Goal: Task Accomplishment & Management: Complete application form

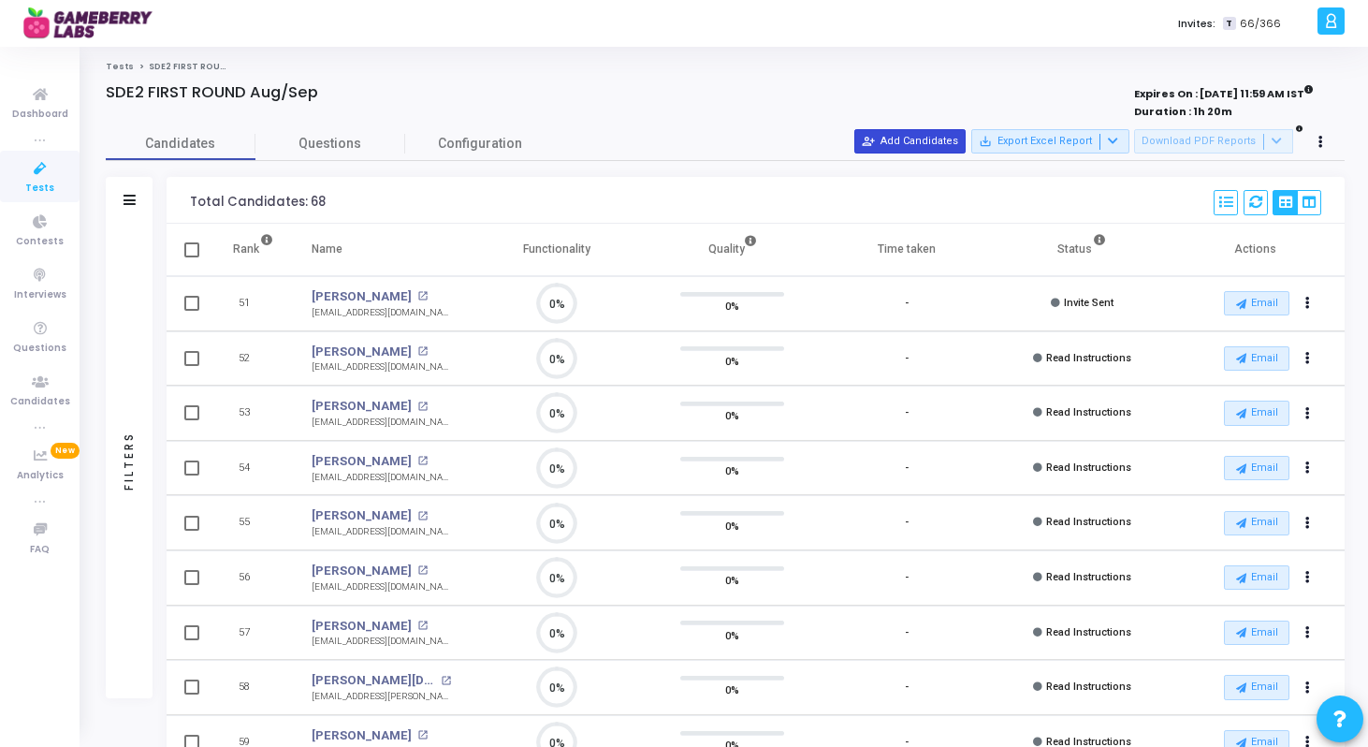
click at [904, 139] on button "person_add_alt Add Candidates" at bounding box center [910, 141] width 111 height 24
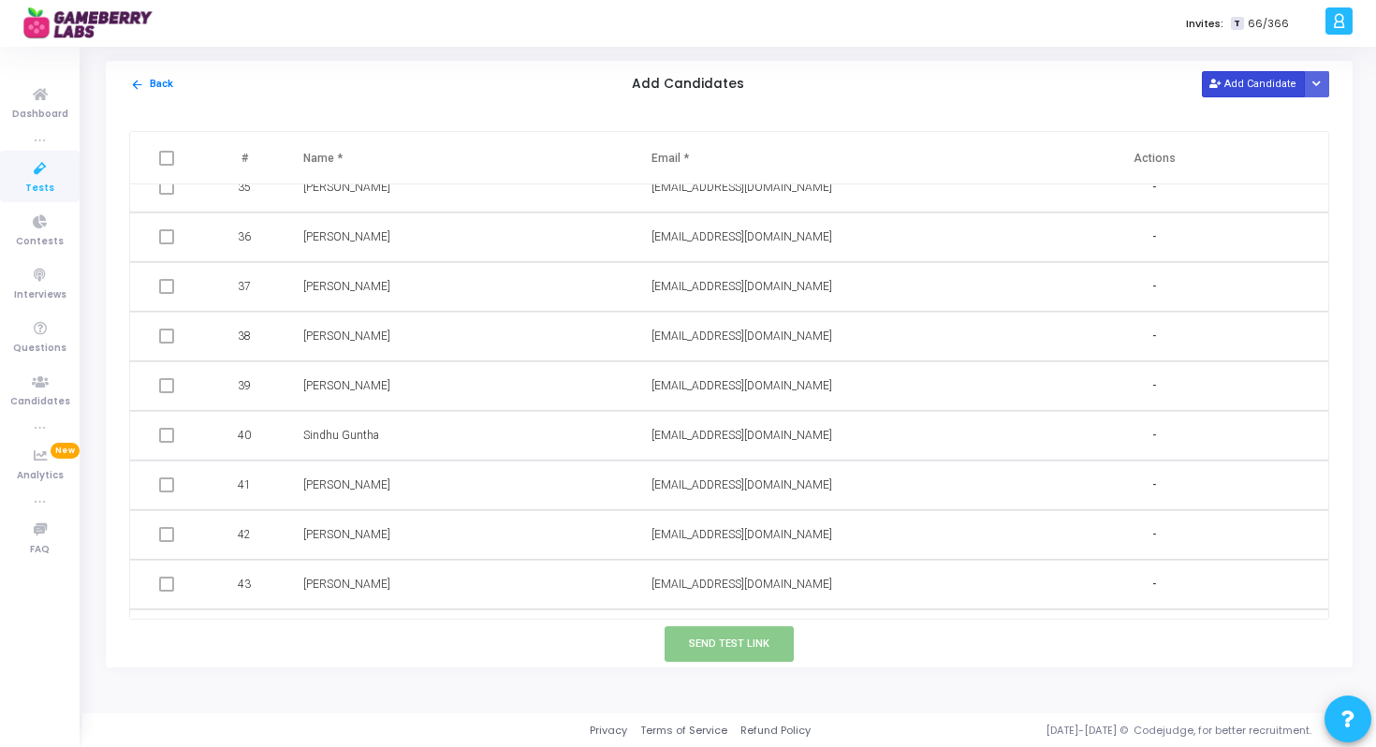
click at [1221, 91] on button "Add Candidate" at bounding box center [1253, 83] width 103 height 25
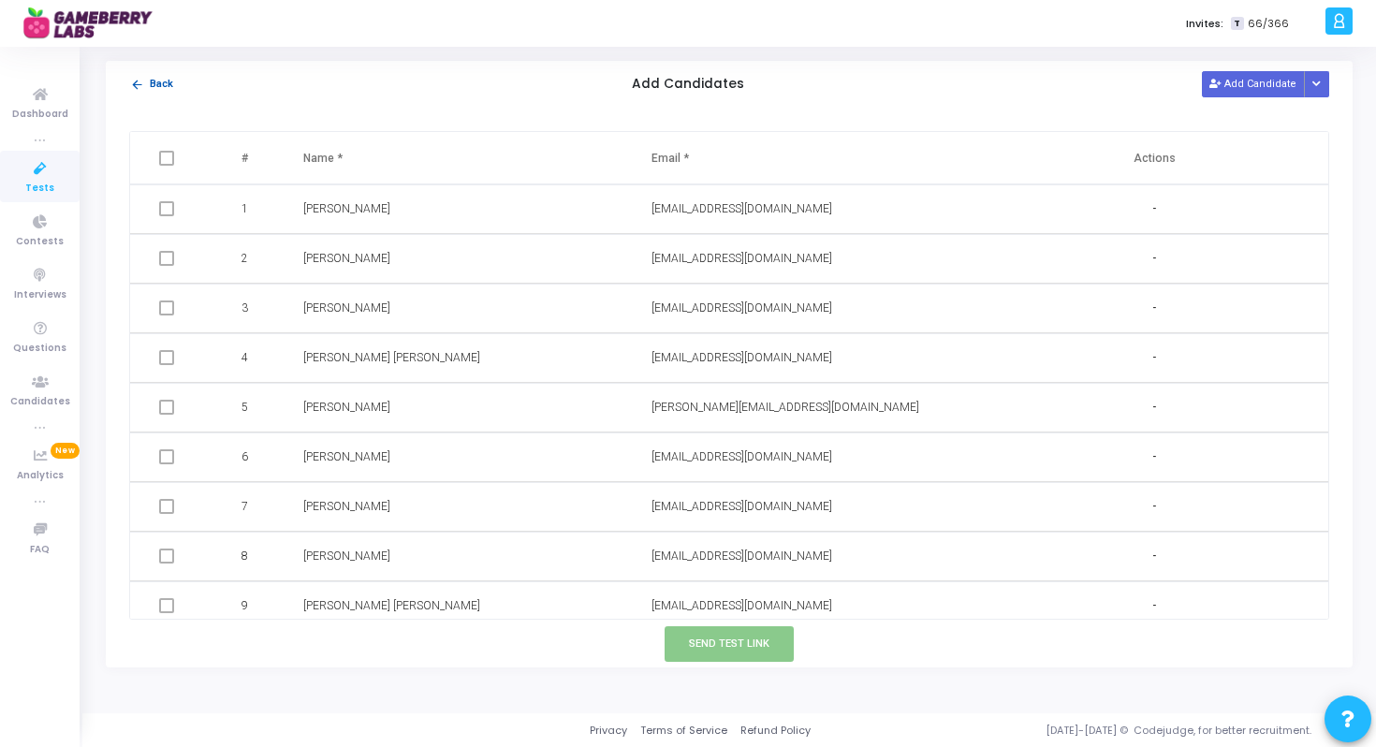
click at [141, 80] on mat-icon "arrow_back" at bounding box center [137, 85] width 14 height 14
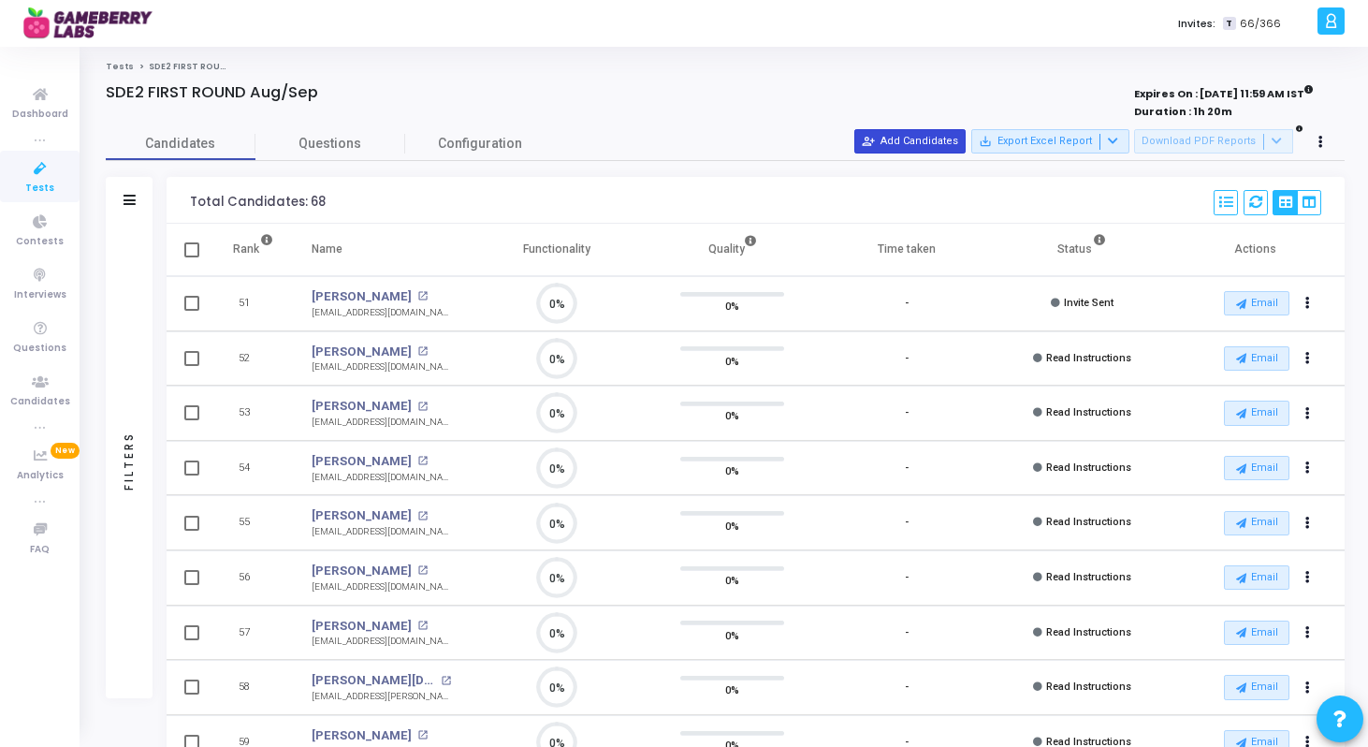
click at [942, 138] on button "person_add_alt Add Candidates" at bounding box center [910, 141] width 111 height 24
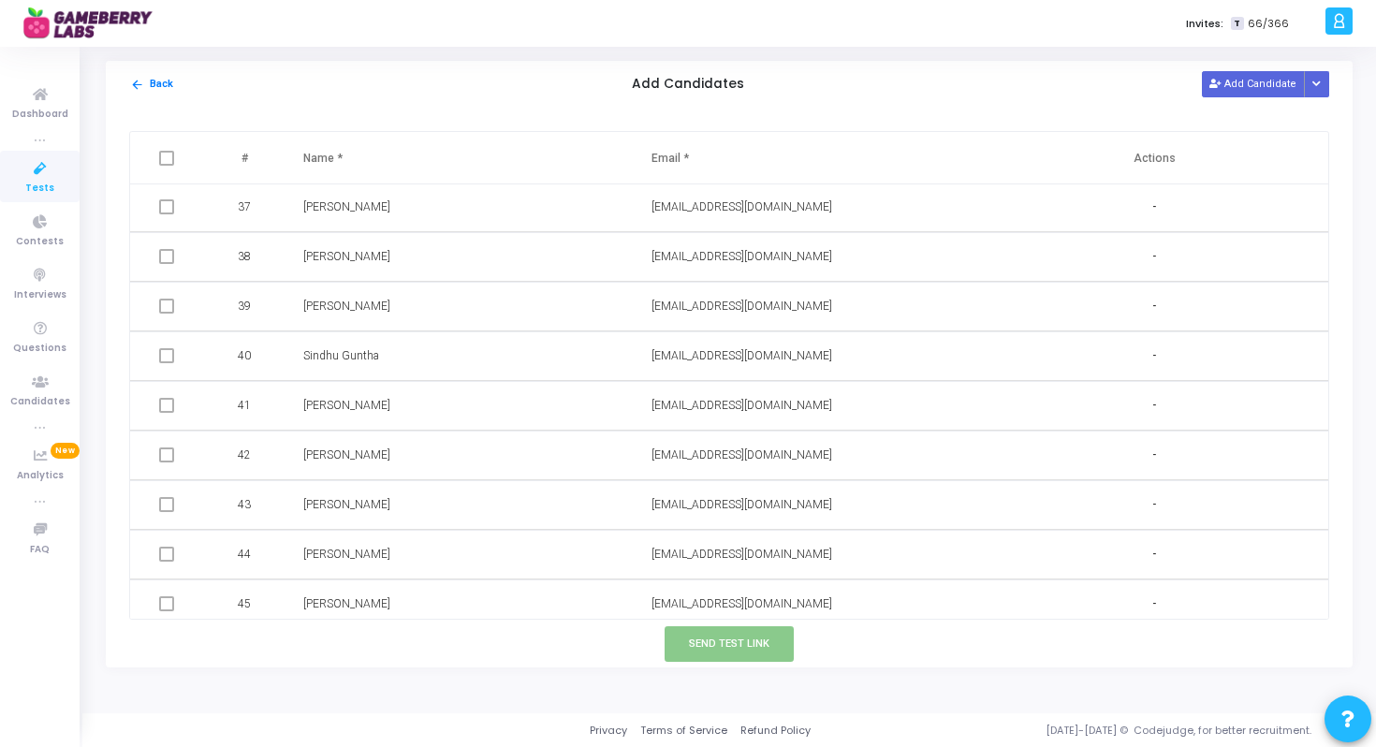
click at [1243, 70] on div "arrow_back Back Add Candidates Add Candidate Upload Candidate List" at bounding box center [729, 84] width 1247 height 47
click at [1240, 77] on button "Add Candidate" at bounding box center [1253, 83] width 103 height 25
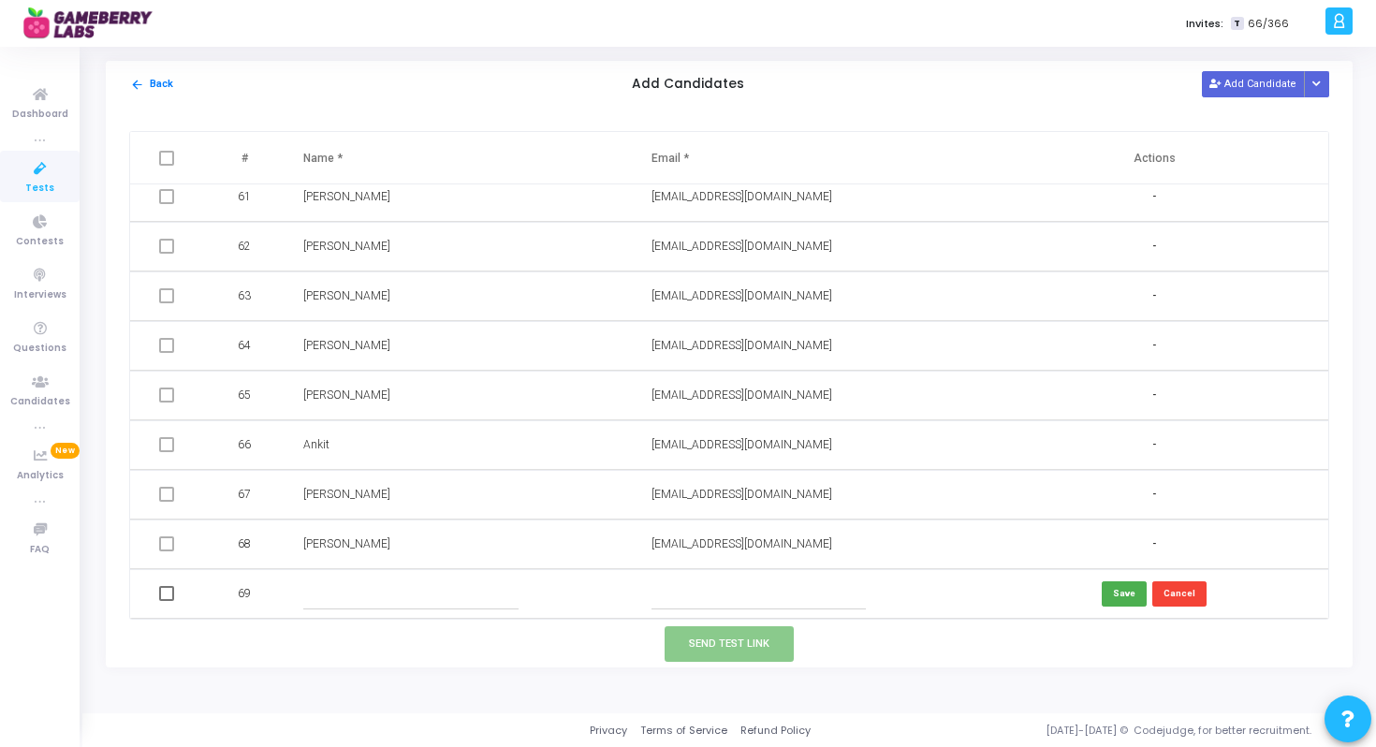
click at [722, 571] on td at bounding box center [807, 594] width 348 height 50
click at [702, 588] on input "text" at bounding box center [758, 593] width 214 height 31
paste input "[EMAIL_ADDRESS][DOMAIN_NAME]"
type input "[EMAIL_ADDRESS][DOMAIN_NAME]"
click at [443, 583] on input "text" at bounding box center [410, 593] width 214 height 31
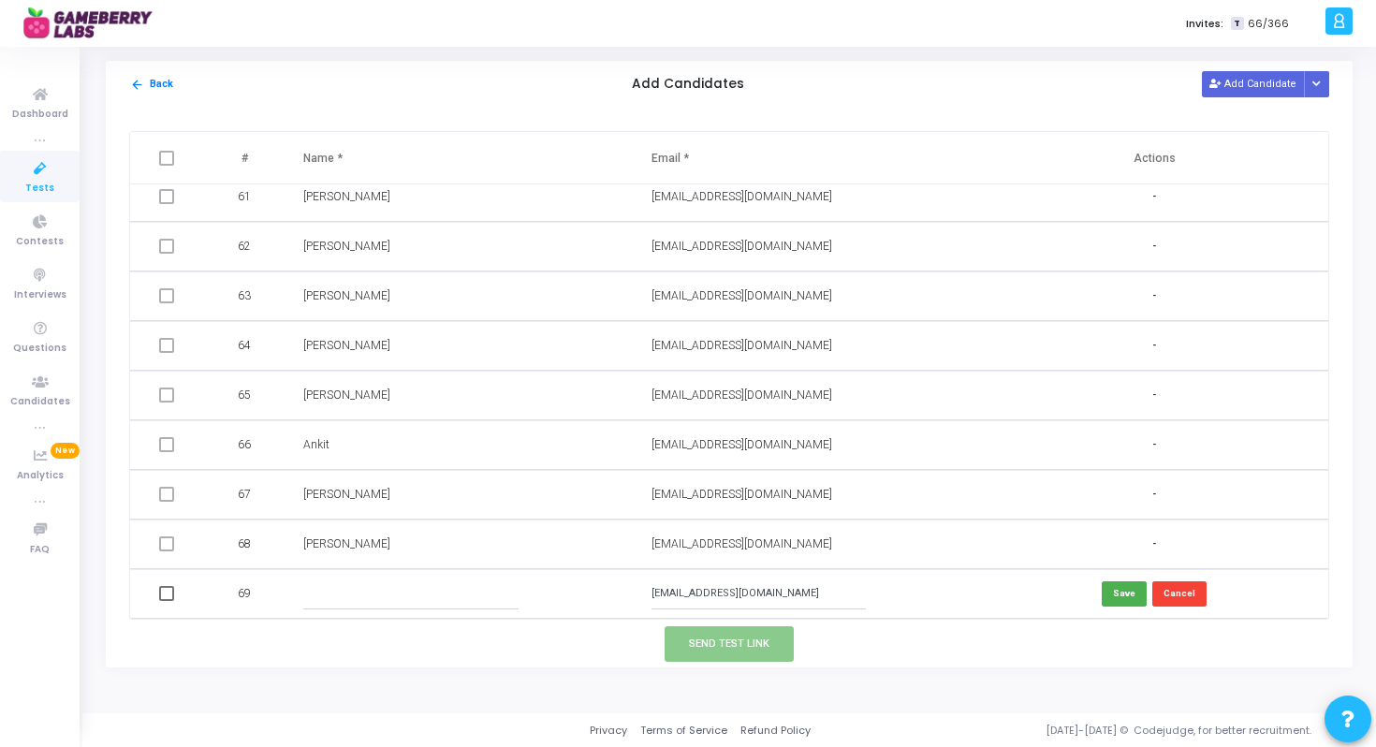
paste input "[PERSON_NAME]"
type input "[PERSON_NAME]"
click at [1119, 592] on button "Save" at bounding box center [1124, 593] width 45 height 25
click at [166, 596] on span at bounding box center [166, 593] width 15 height 15
click at [166, 601] on input "checkbox" at bounding box center [166, 601] width 1 height 1
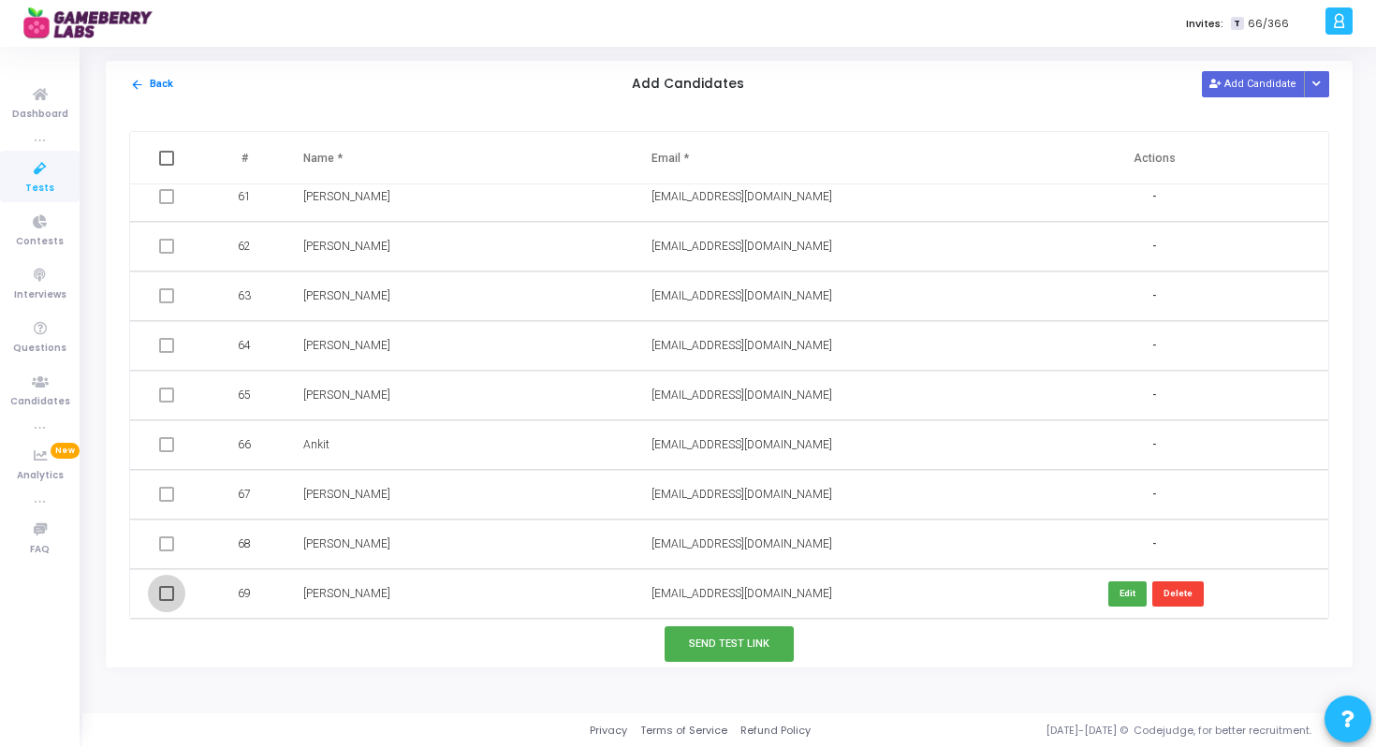
checkbox input "true"
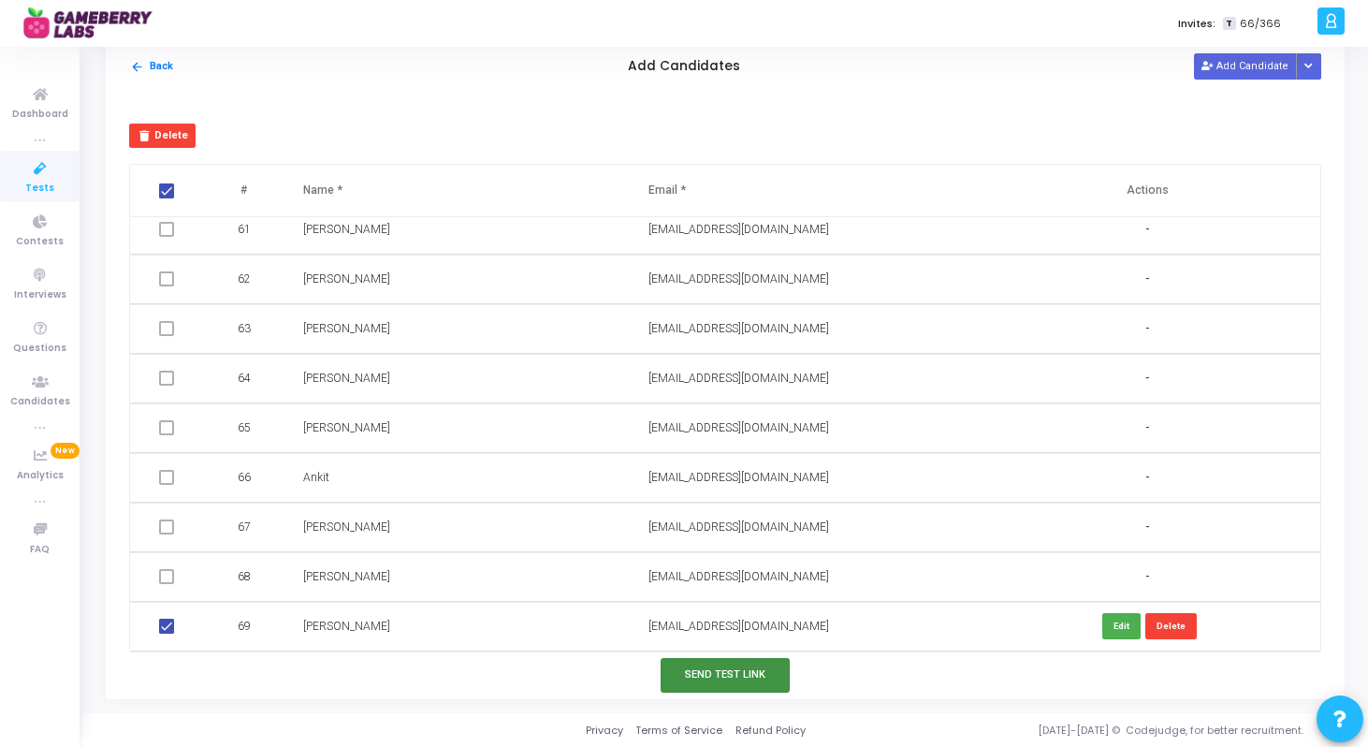
click at [764, 676] on button "Send Test Link" at bounding box center [725, 675] width 129 height 35
